Goal: Check status

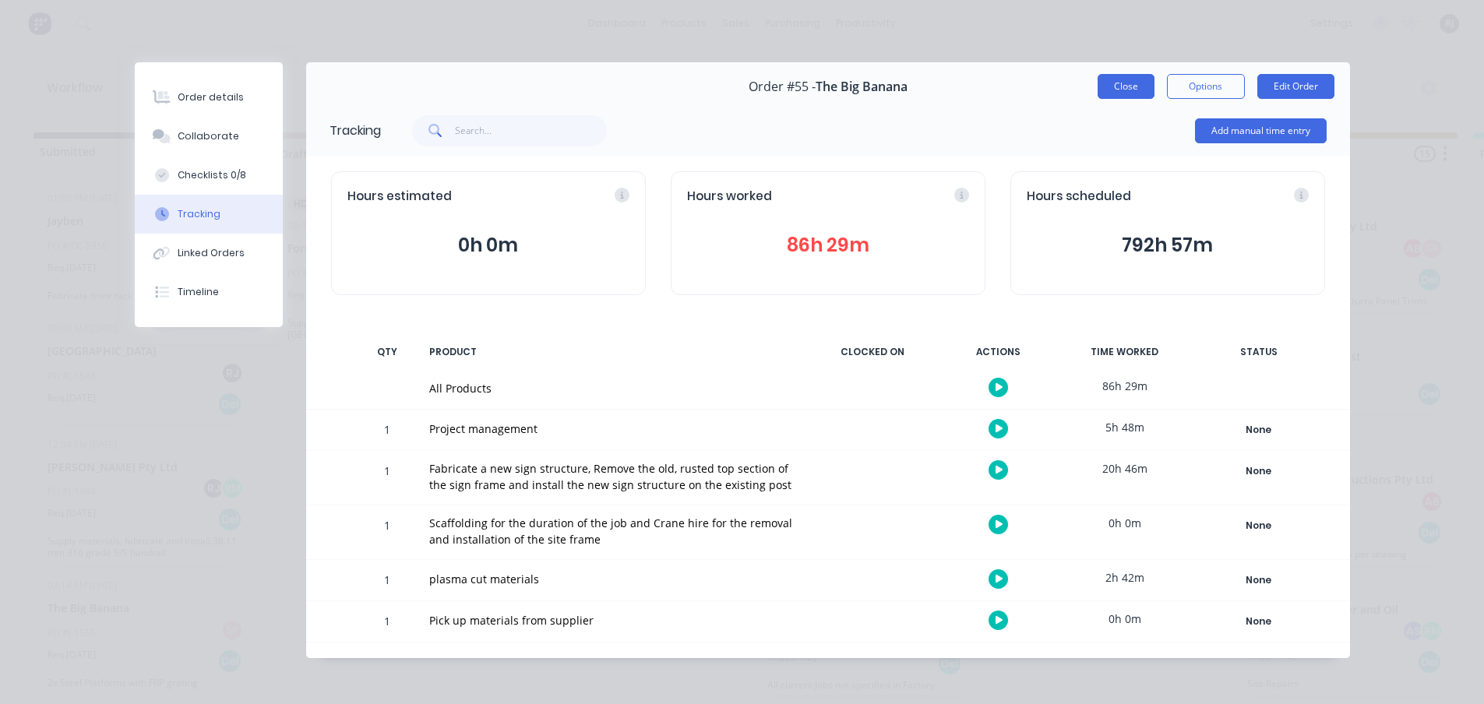
click at [1100, 82] on button "Close" at bounding box center [1126, 86] width 57 height 25
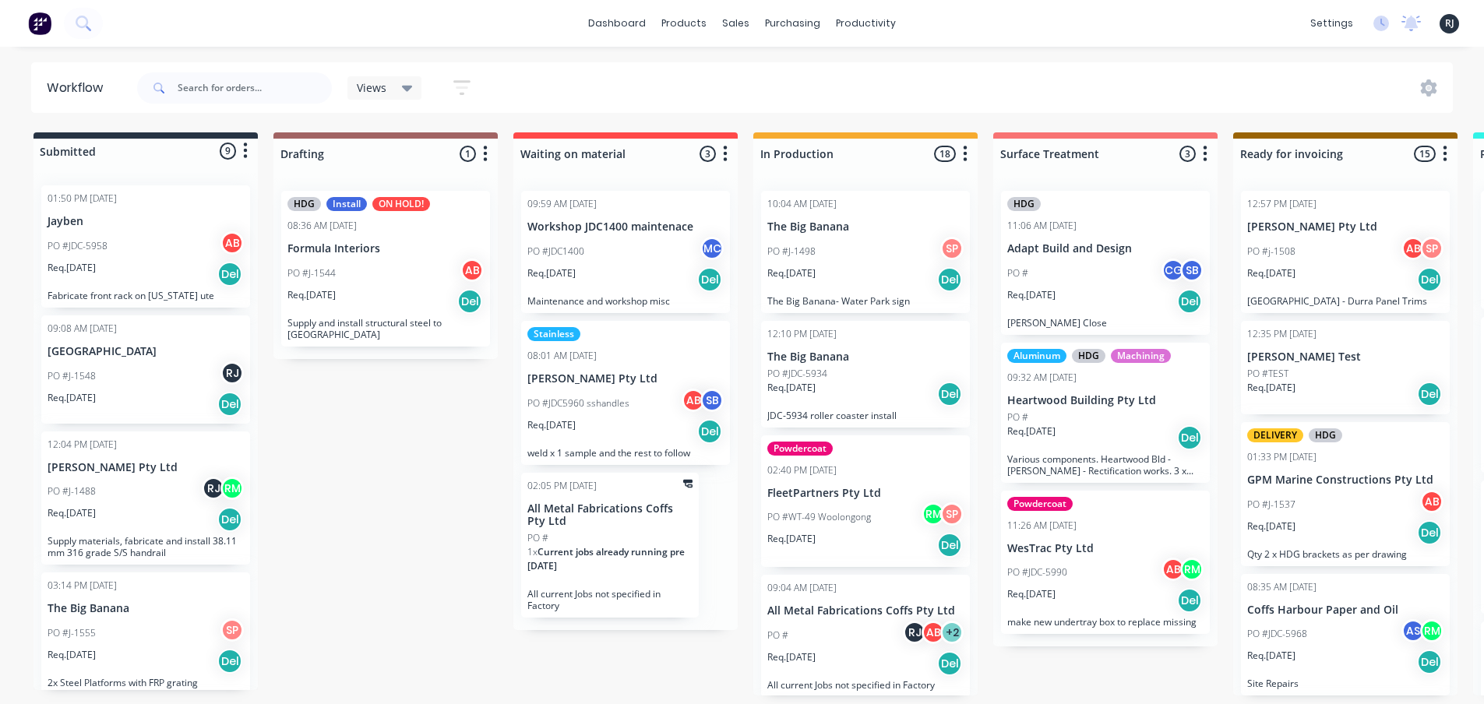
click at [816, 390] on p "Req. [DATE]" at bounding box center [792, 388] width 48 height 14
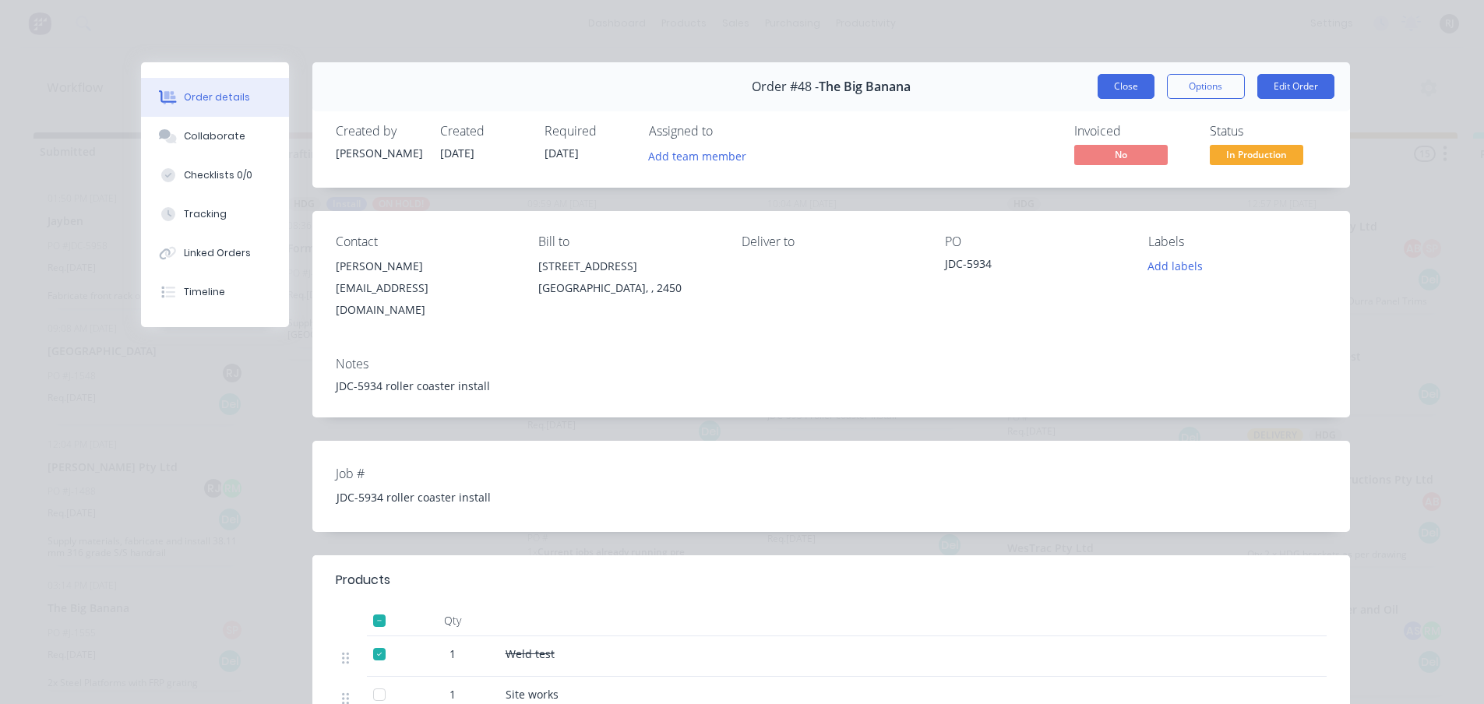
click at [1118, 93] on button "Close" at bounding box center [1126, 86] width 57 height 25
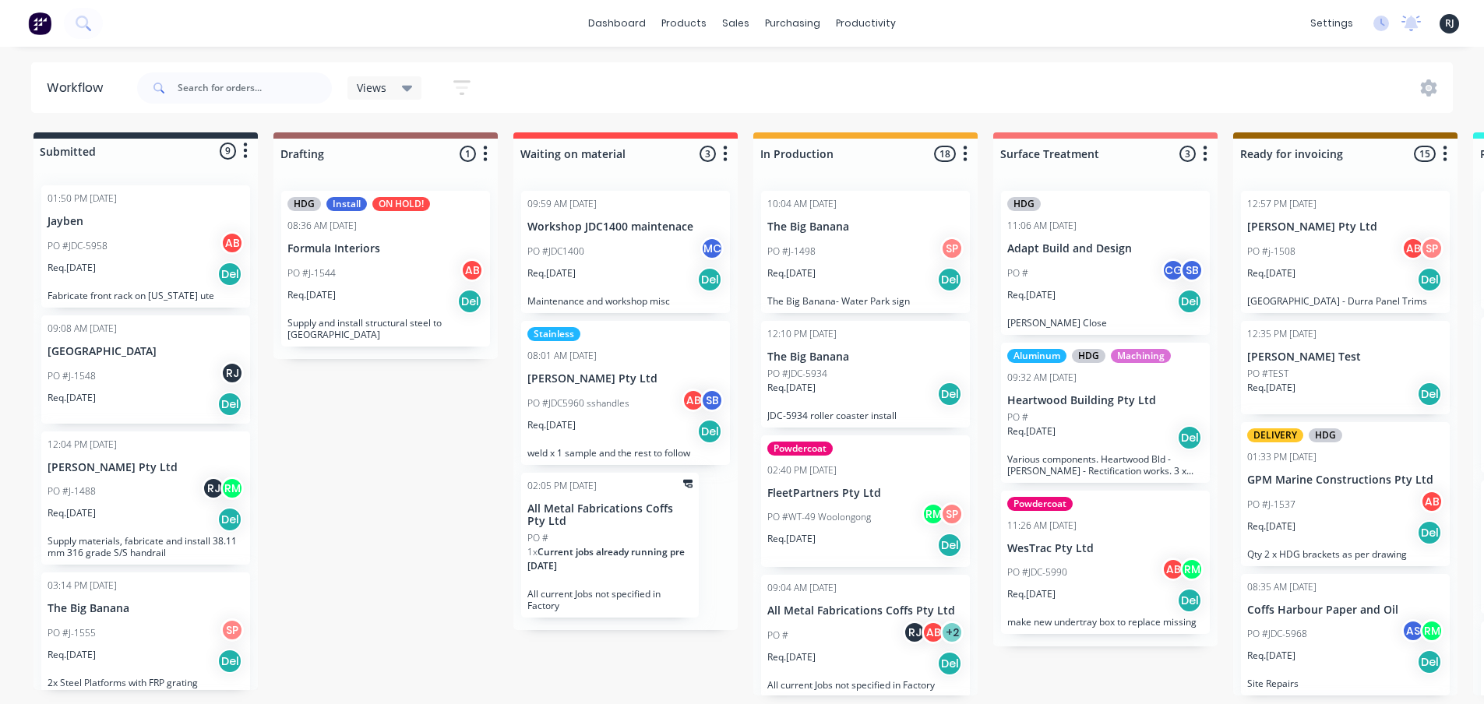
click at [863, 307] on div "10:04 AM [DATE] The Big Banana PO #J-1498 SP Req. [DATE] Del The Big Banana- Wa…" at bounding box center [865, 252] width 209 height 122
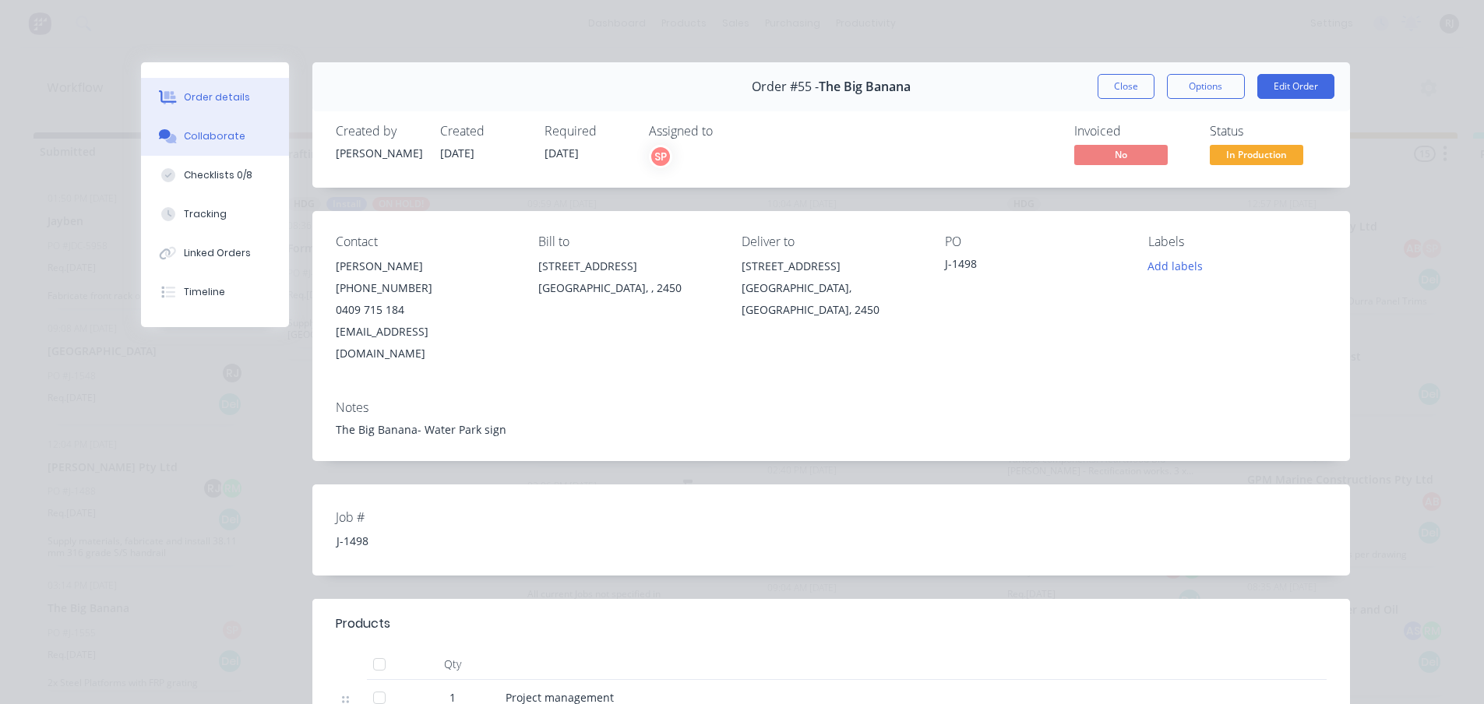
click at [185, 131] on div "Collaborate" at bounding box center [215, 136] width 62 height 14
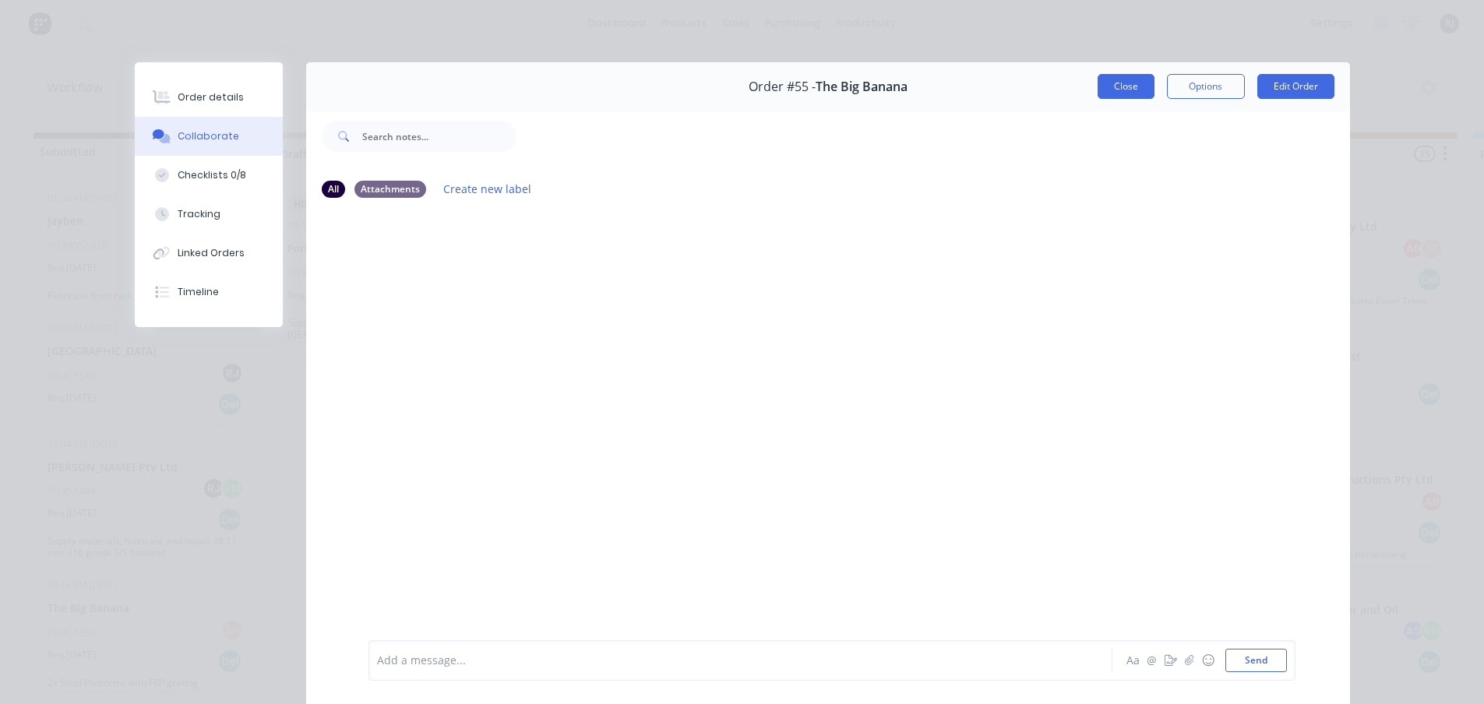
click at [1126, 81] on button "Close" at bounding box center [1126, 86] width 57 height 25
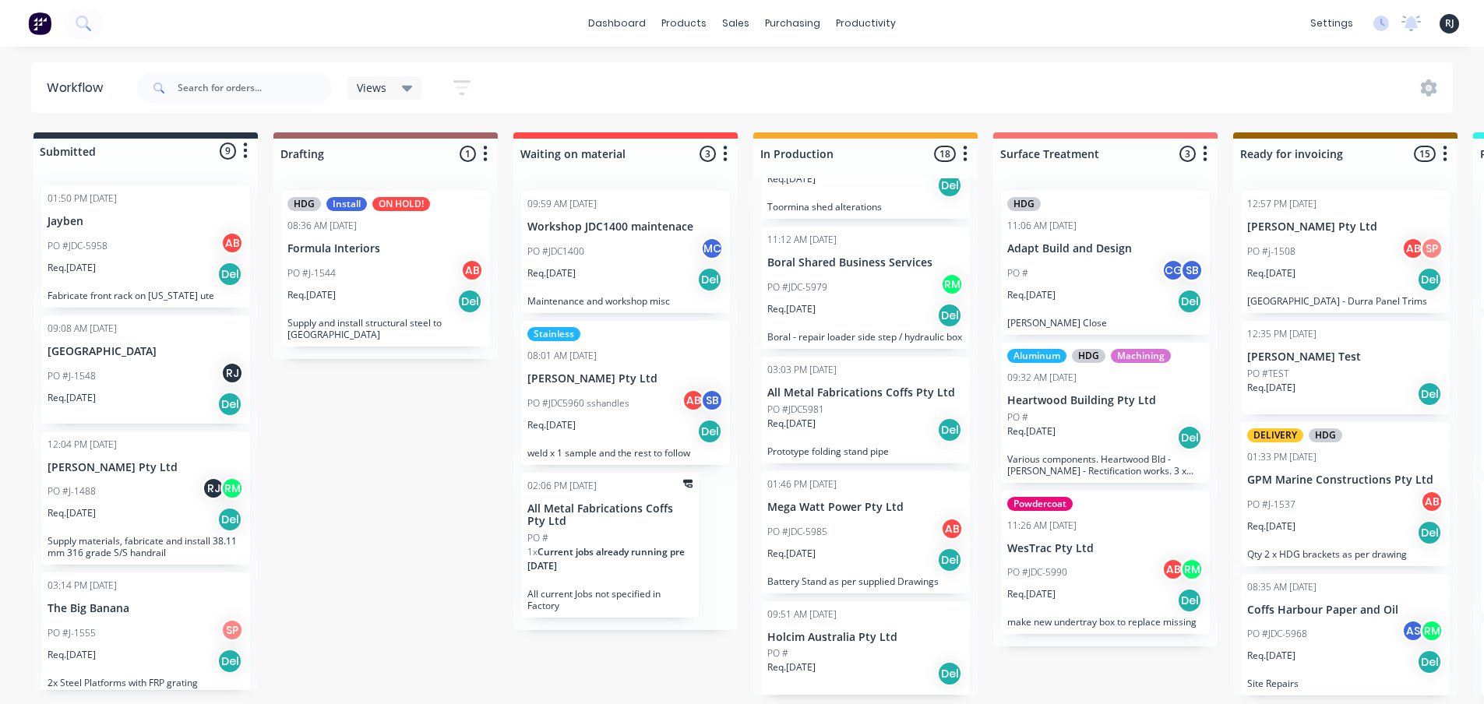
scroll to position [3, 0]
click at [851, 631] on p "Holcim Australia Pty Ltd" at bounding box center [866, 637] width 196 height 13
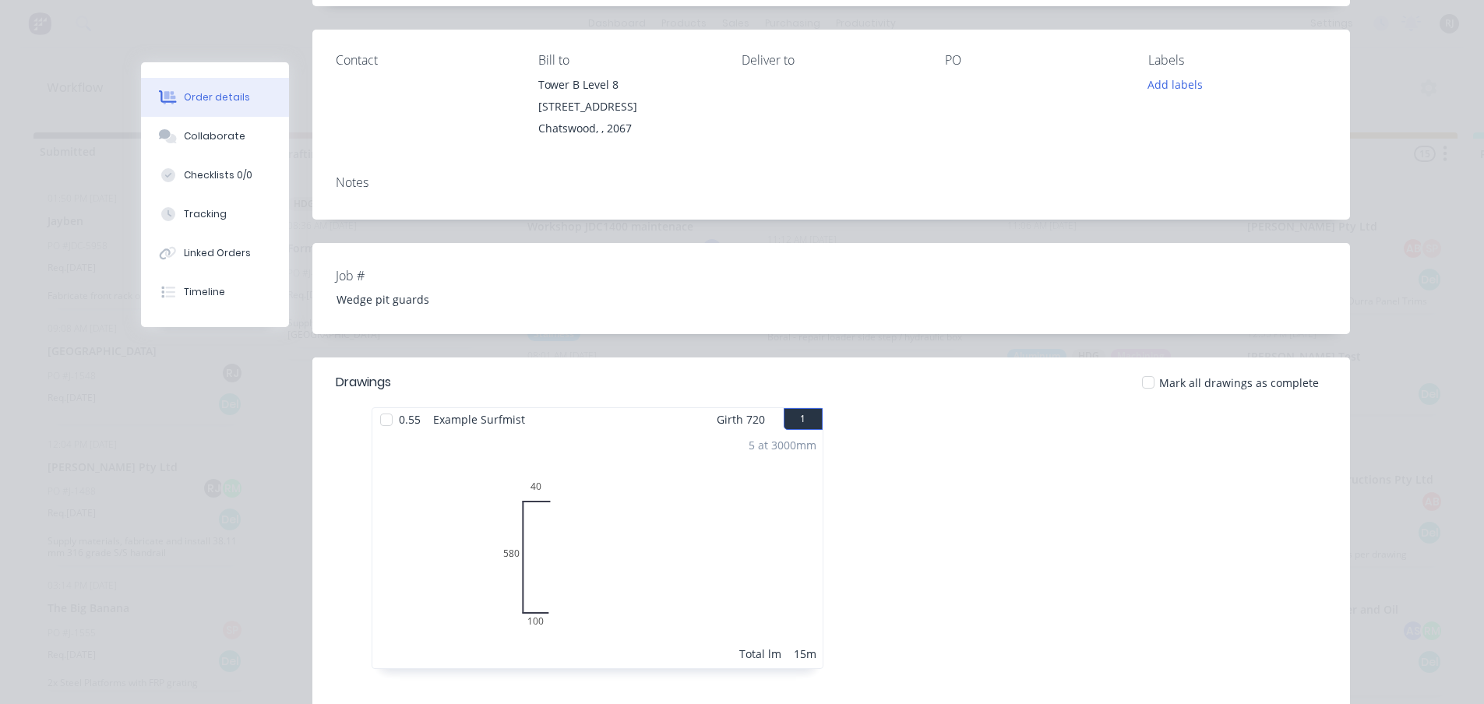
scroll to position [208, 0]
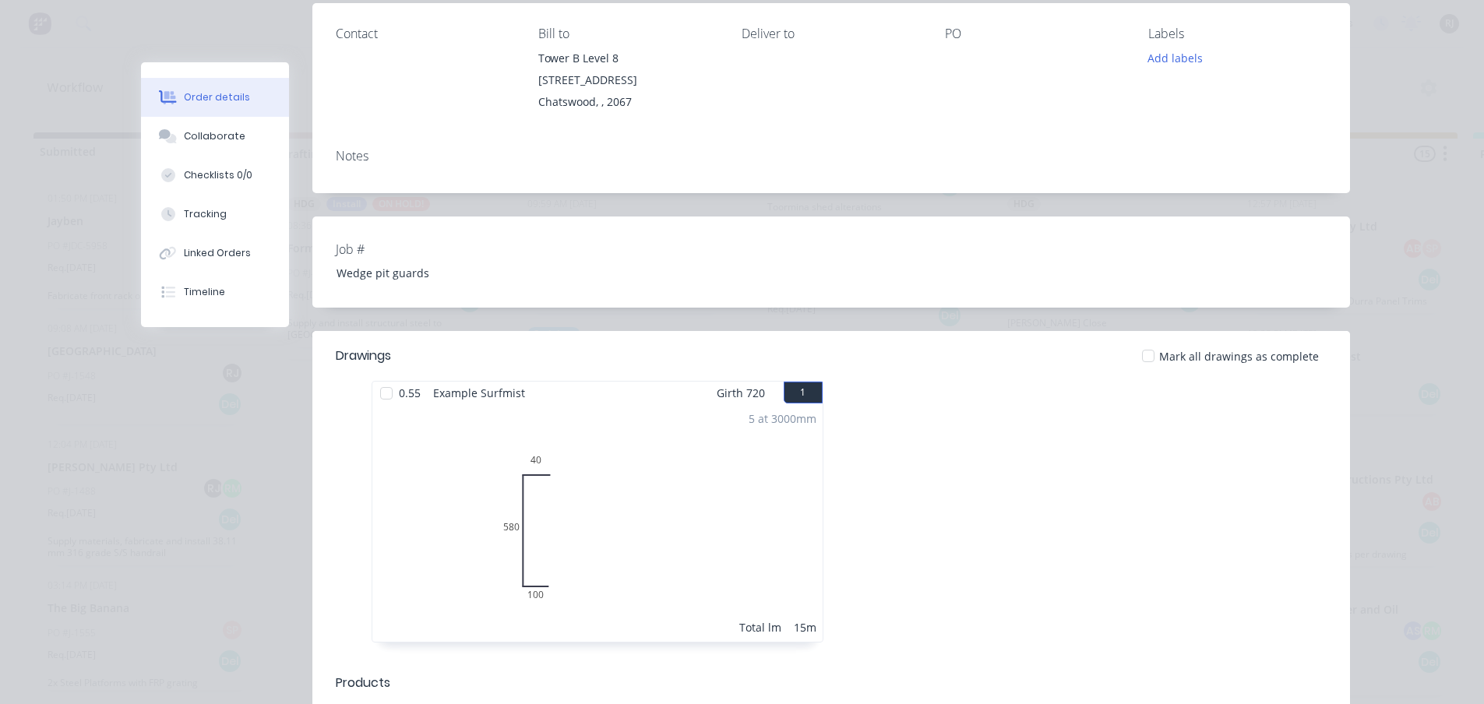
drag, startPoint x: 508, startPoint y: 499, endPoint x: 447, endPoint y: 455, distance: 75.5
click at [449, 459] on div "5 at 3000mm Total lm 15m" at bounding box center [597, 523] width 450 height 238
drag, startPoint x: 516, startPoint y: 379, endPoint x: 369, endPoint y: 387, distance: 146.7
click at [372, 387] on div "0.55 Example Surfmist" at bounding box center [451, 393] width 159 height 23
click at [448, 414] on div "5 at 3000mm Total lm 15m" at bounding box center [597, 523] width 450 height 238
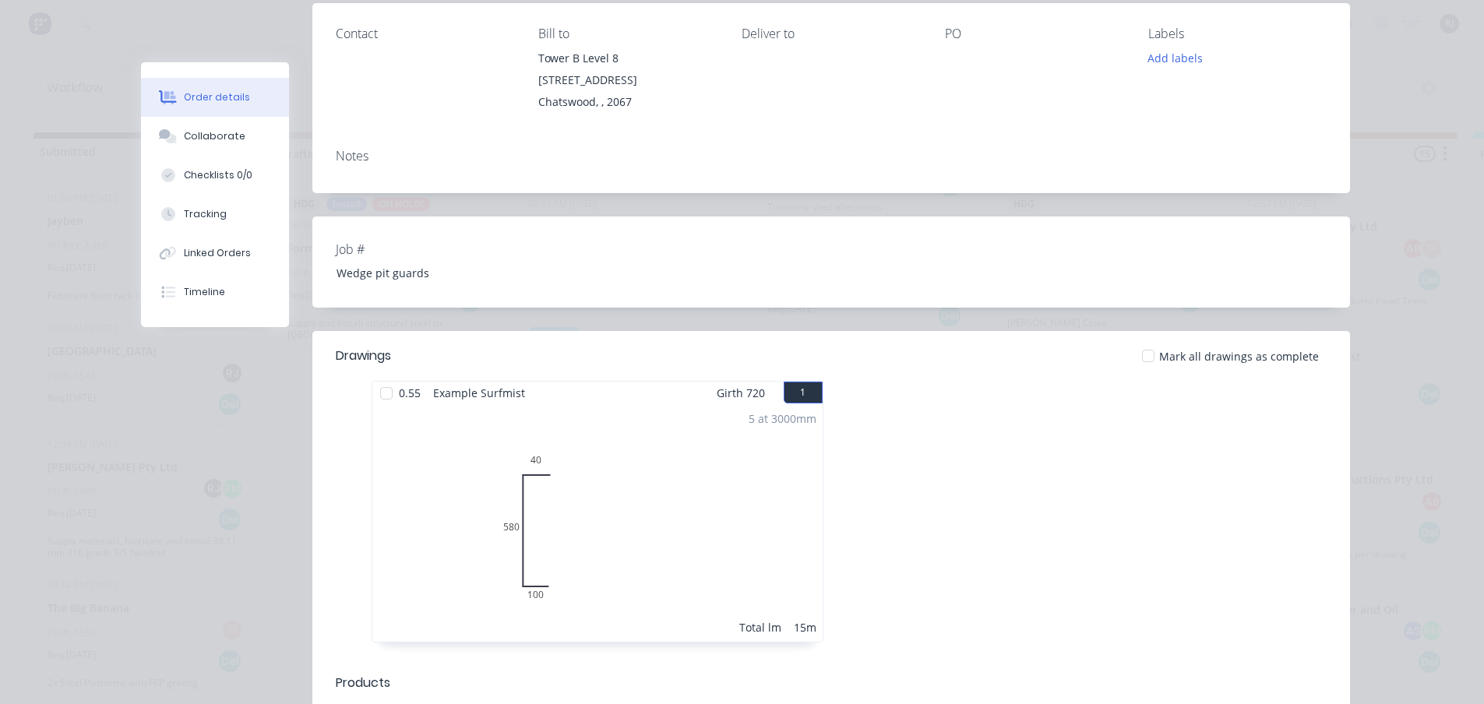
click at [679, 510] on div "5 at 3000mm Total lm 15m" at bounding box center [597, 523] width 450 height 238
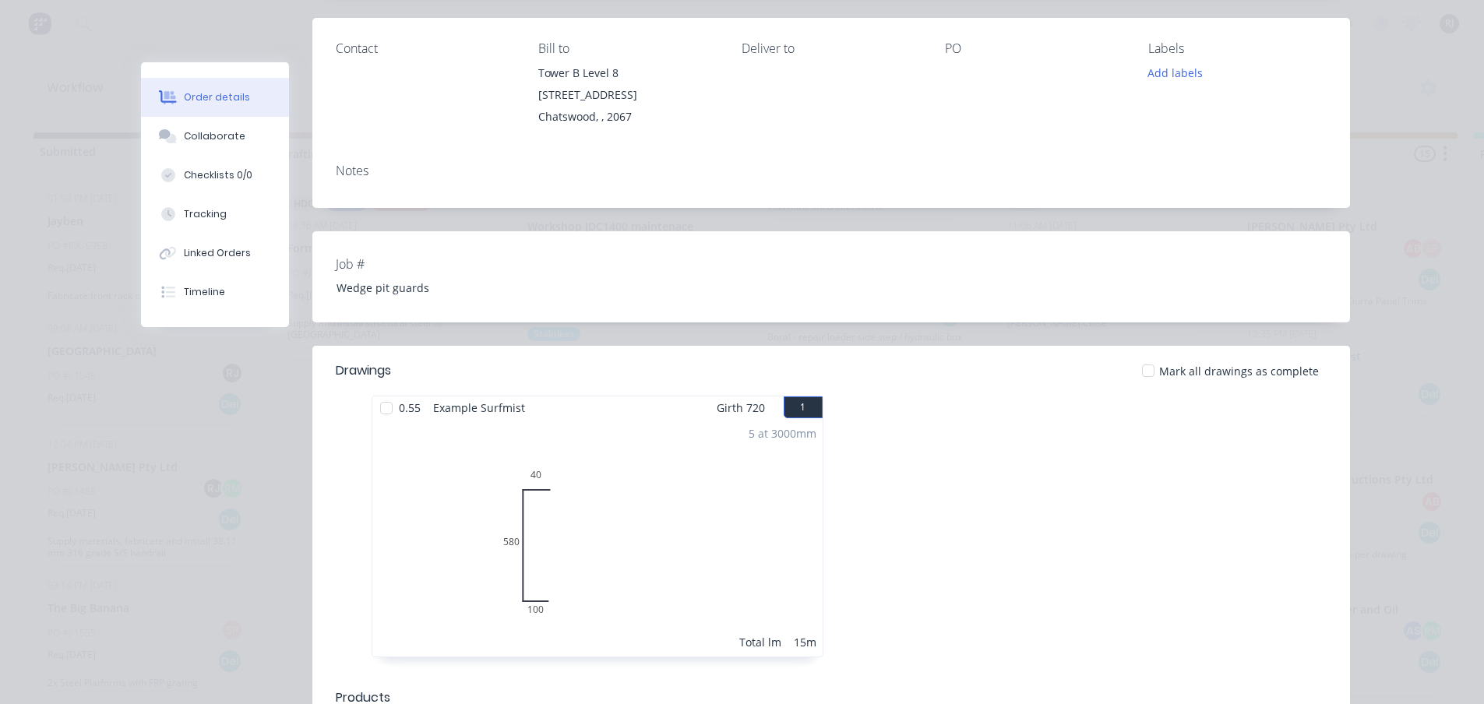
scroll to position [193, 0]
